Goal: Book appointment/travel/reservation

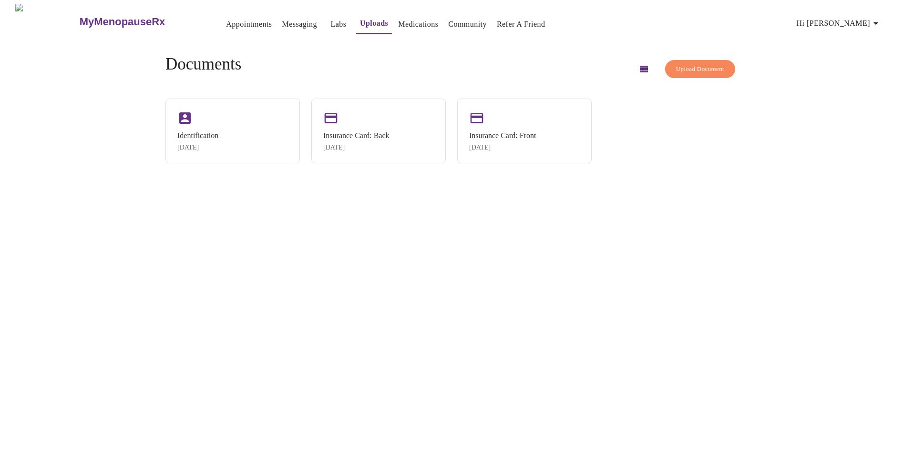
click at [226, 22] on link "Appointments" at bounding box center [249, 24] width 46 height 13
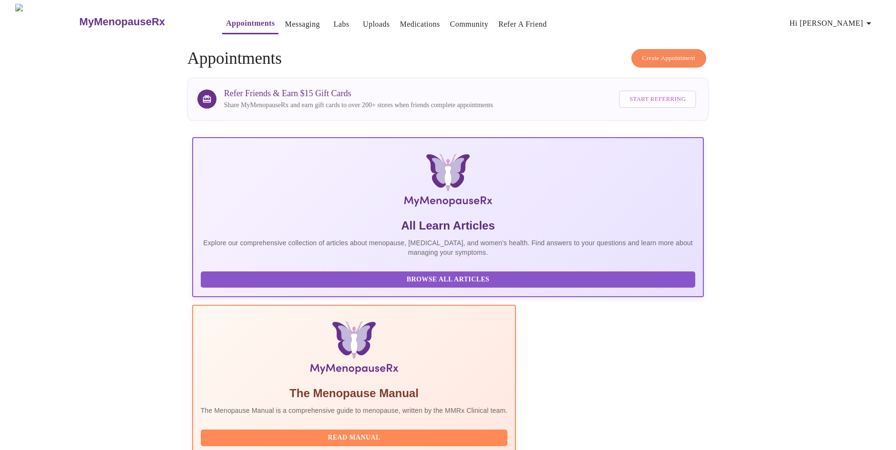
scroll to position [71, 0]
